Goal: Transaction & Acquisition: Subscribe to service/newsletter

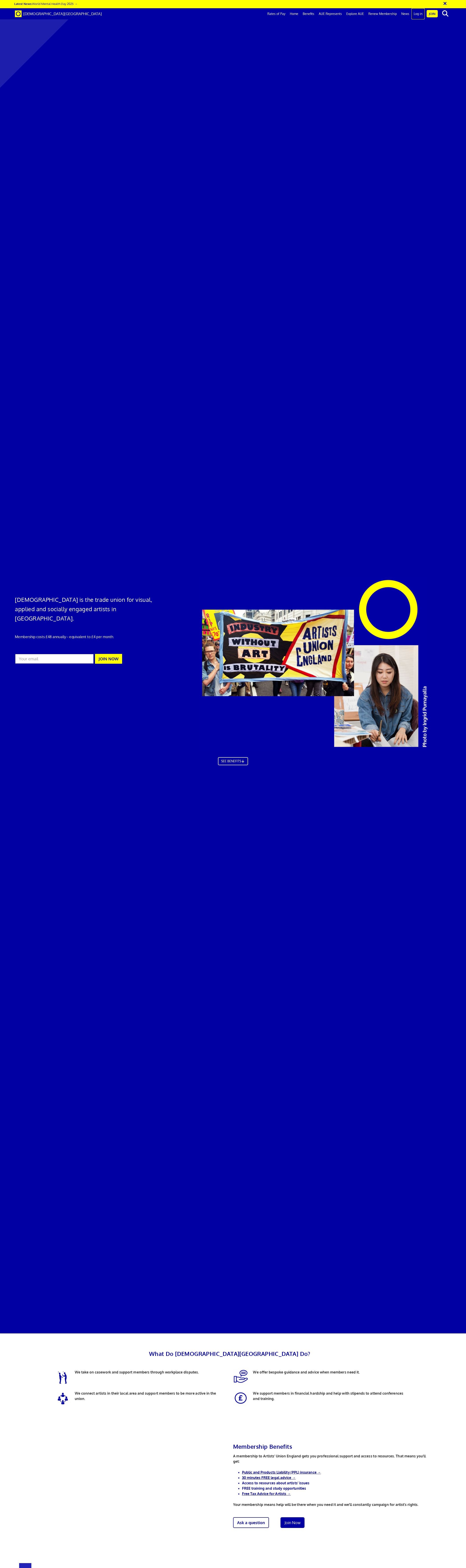
click at [422, 14] on link "Log in" at bounding box center [418, 14] width 13 height 11
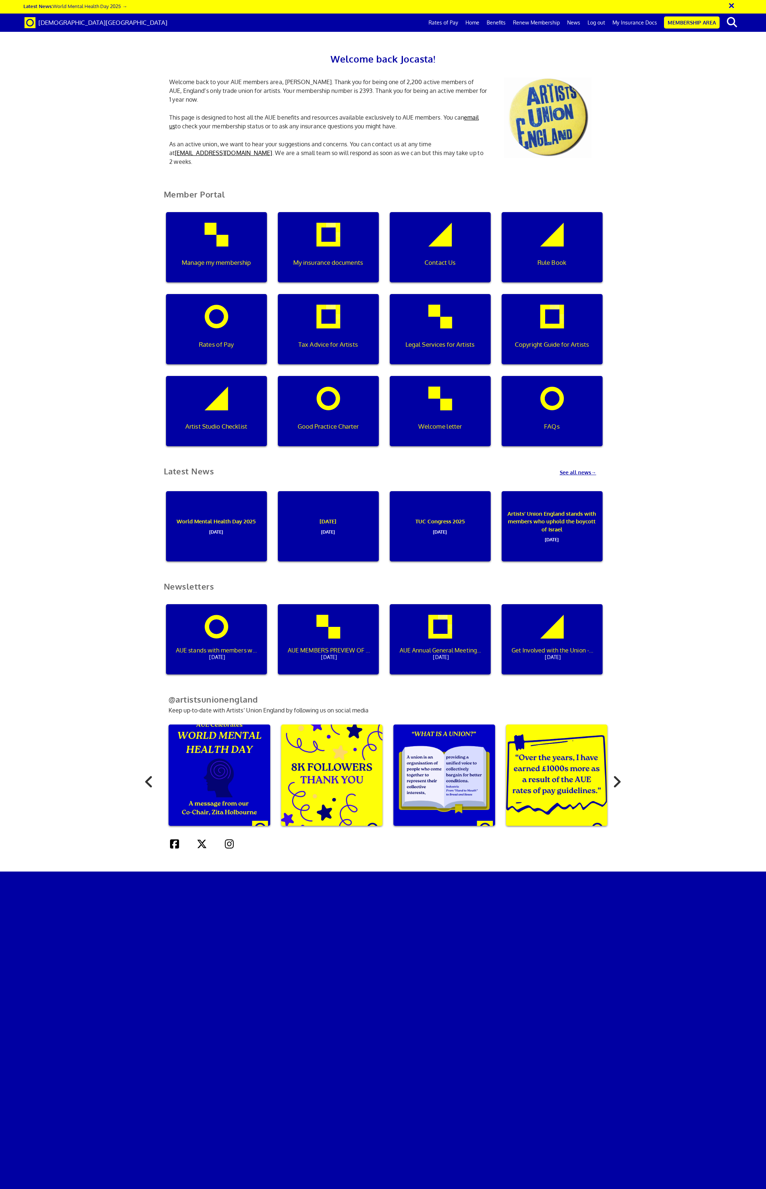
scroll to position [301, 0]
click at [544, 25] on link "Renew Membership" at bounding box center [536, 23] width 54 height 18
click at [547, 23] on link "Renew Membership" at bounding box center [536, 23] width 54 height 18
click at [557, 20] on link "Renew Membership" at bounding box center [536, 23] width 54 height 18
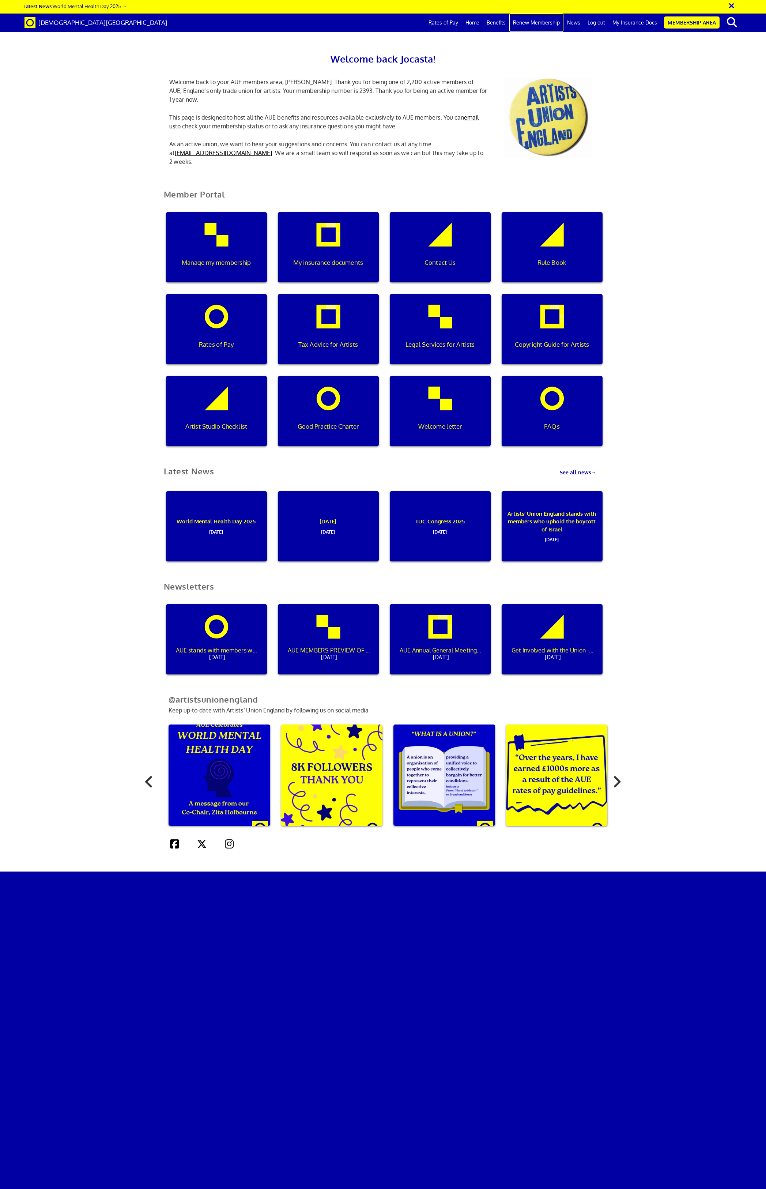
click at [534, 23] on link "Renew Membership" at bounding box center [536, 23] width 54 height 18
click at [541, 20] on link "Renew Membership" at bounding box center [536, 23] width 54 height 18
click at [678, 23] on link "Membership Area" at bounding box center [692, 22] width 56 height 12
click at [230, 260] on p "Manage my membership" at bounding box center [216, 263] width 91 height 10
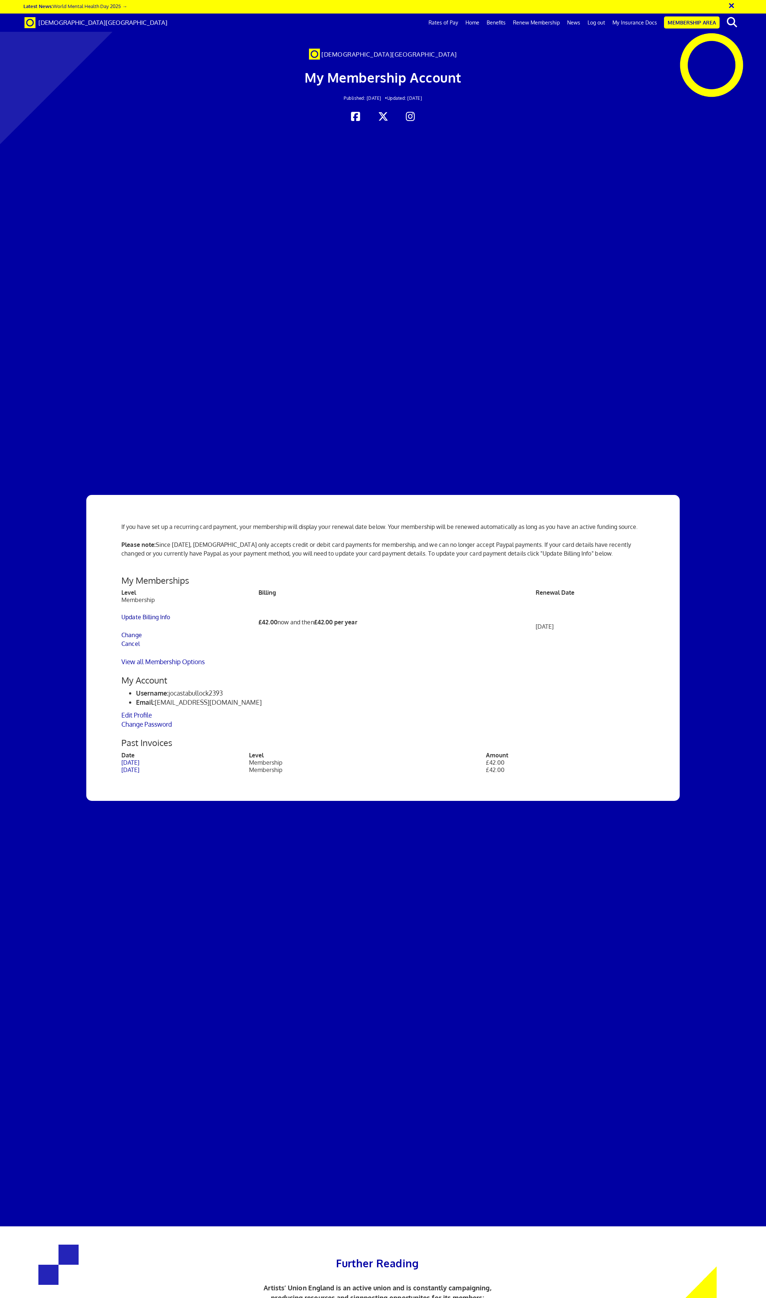
scroll to position [70, 0]
click at [130, 631] on link "Change" at bounding box center [131, 634] width 20 height 7
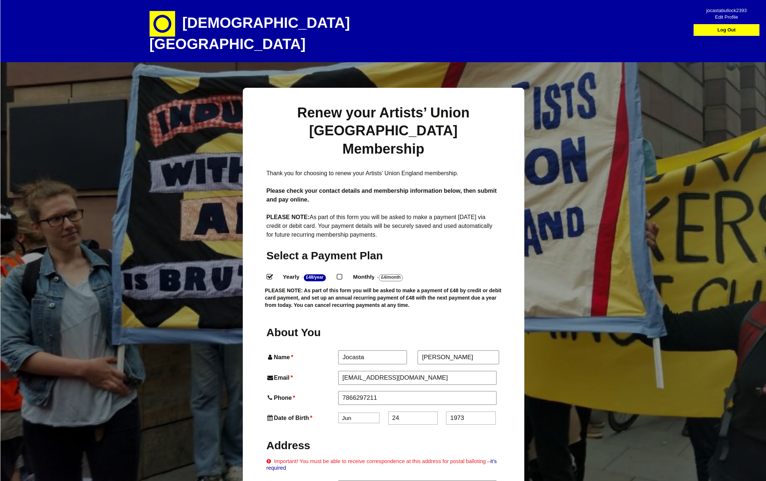
select select
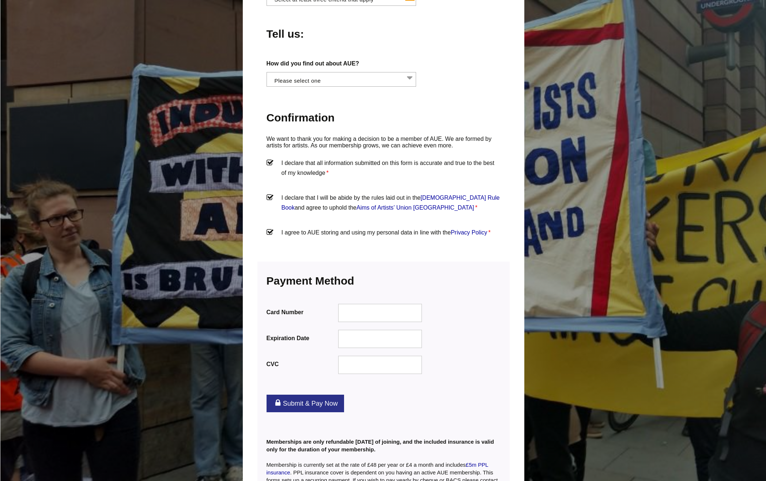
scroll to position [704, 0]
click at [325, 394] on link "Submit & Pay Now" at bounding box center [306, 403] width 78 height 18
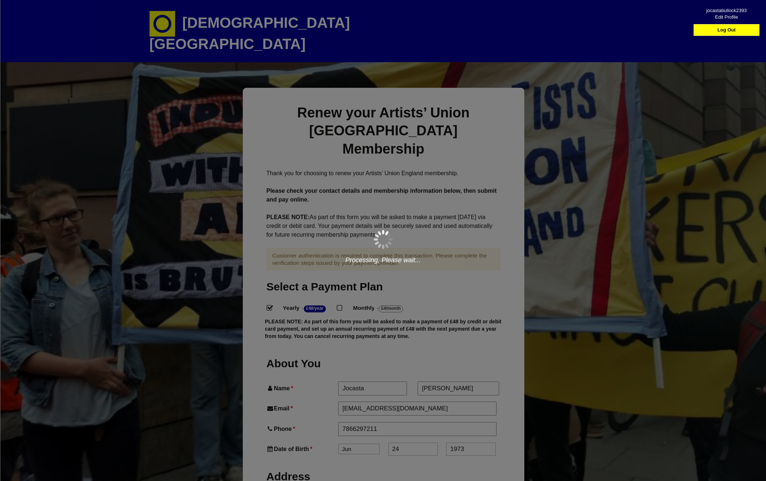
select select
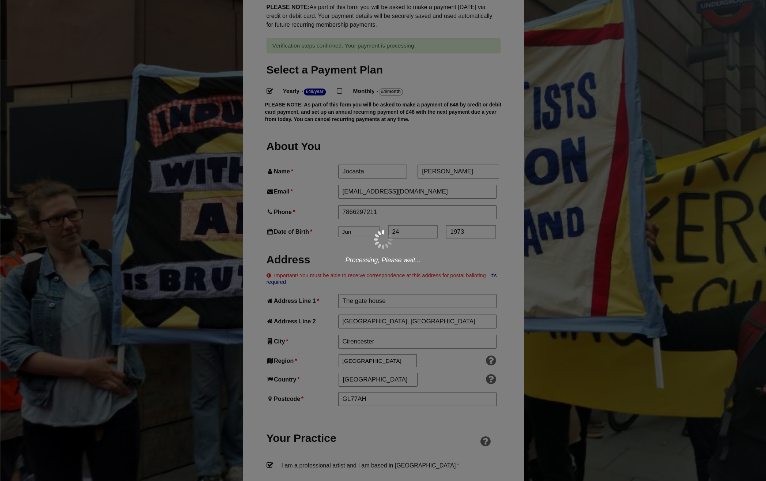
scroll to position [218, 0]
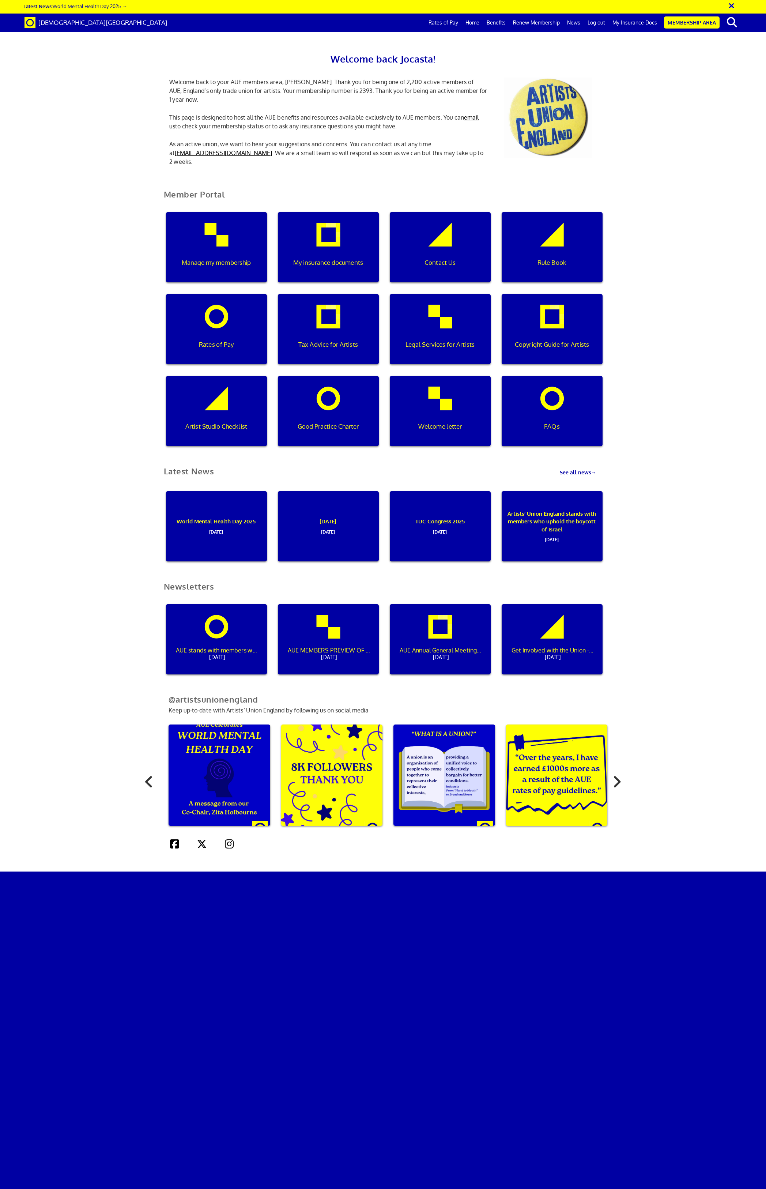
scroll to position [213, 0]
click at [206, 376] on div "Artist Studio Checklist" at bounding box center [216, 411] width 101 height 70
click at [211, 422] on p "Artist Studio Checklist" at bounding box center [216, 427] width 91 height 10
click at [439, 376] on div "Welcome letter" at bounding box center [440, 411] width 101 height 70
